Goal: Check status: Check status

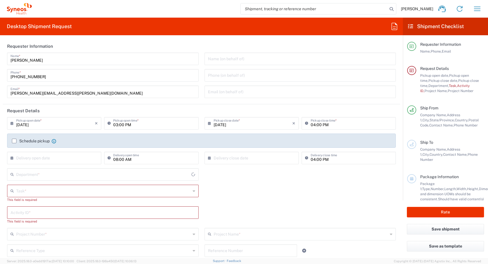
type input "[GEOGRAPHIC_DATA]"
click at [476, 8] on icon "button" at bounding box center [477, 8] width 9 height 9
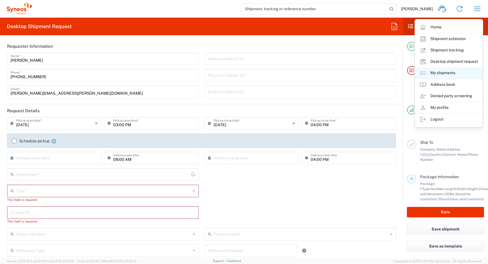
type input "4510"
type input "Syneos Health Canada LP- [GEOGRAPHIC_DATA]"
click at [449, 70] on link "My shipments" at bounding box center [449, 72] width 68 height 11
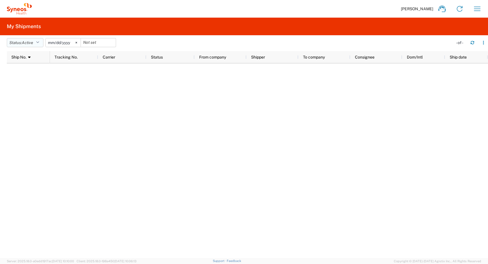
click at [37, 43] on button "Status: Active" at bounding box center [25, 42] width 37 height 9
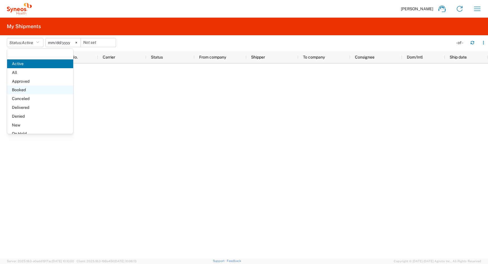
click at [25, 91] on span "Booked" at bounding box center [40, 89] width 66 height 9
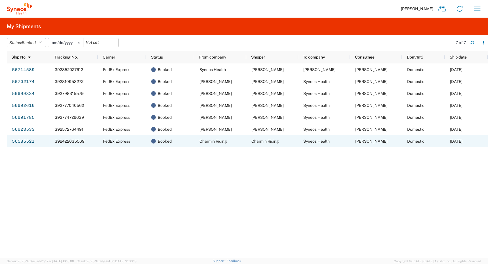
click at [70, 139] on span "392422035569" at bounding box center [70, 141] width 30 height 5
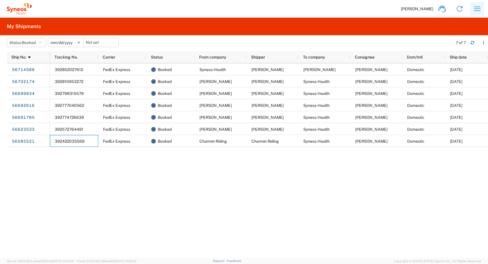
click at [478, 8] on icon "button" at bounding box center [477, 8] width 9 height 9
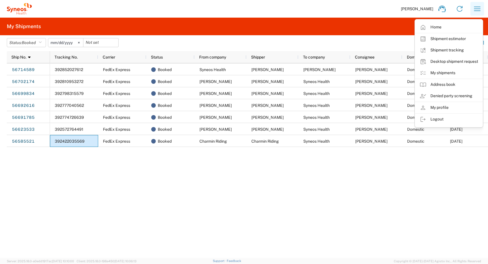
click at [478, 8] on icon "button" at bounding box center [477, 8] width 9 height 9
click at [39, 41] on button "Status: Booked" at bounding box center [26, 42] width 39 height 9
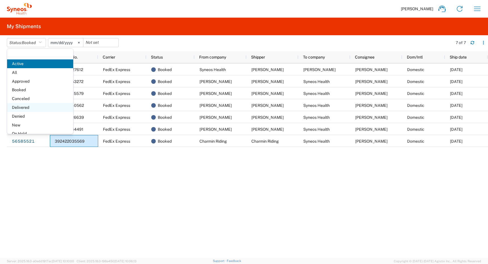
click at [29, 106] on span "Delivered" at bounding box center [40, 107] width 66 height 9
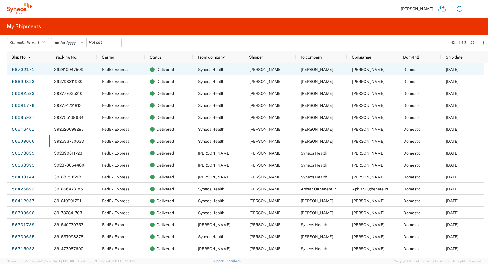
click at [65, 72] on span "392810947509" at bounding box center [68, 69] width 29 height 5
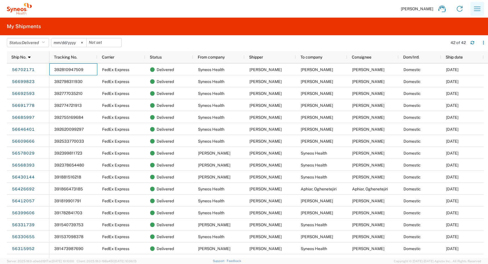
click at [478, 10] on icon "button" at bounding box center [477, 8] width 9 height 9
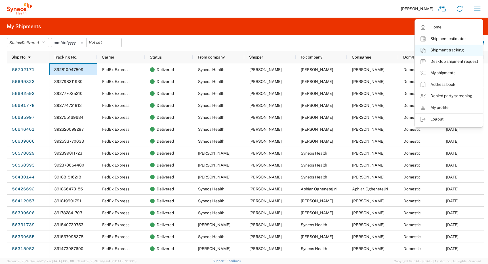
click at [442, 48] on link "Shipment tracking" at bounding box center [449, 50] width 68 height 11
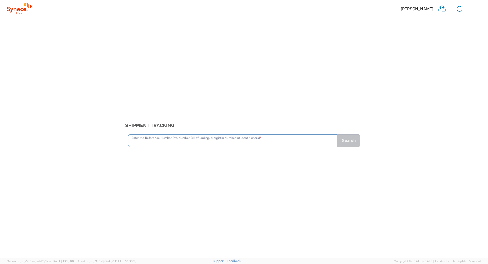
click at [154, 141] on input "text" at bounding box center [232, 140] width 203 height 10
type input "392810947509"
